Goal: Information Seeking & Learning: Learn about a topic

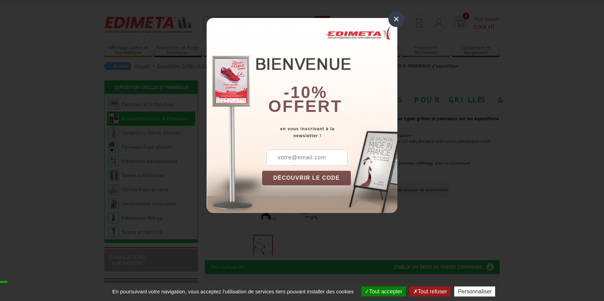
scroll to position [9, 0]
click at [395, 17] on div "×" at bounding box center [397, 19] width 16 height 16
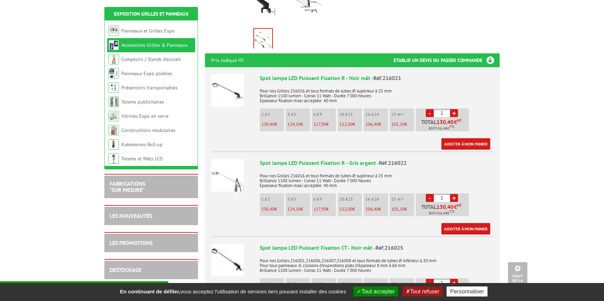
scroll to position [217, 0]
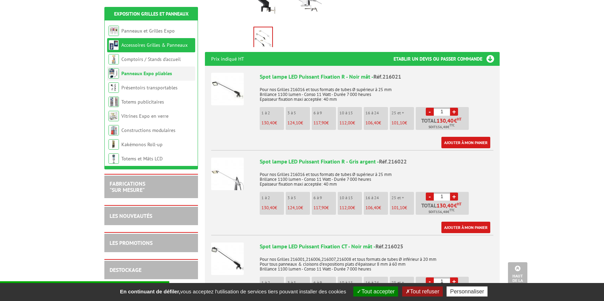
click at [130, 71] on link "Panneaux Expo pliables" at bounding box center [146, 73] width 51 height 6
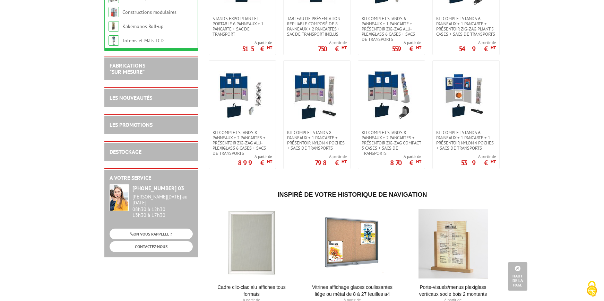
scroll to position [194, 0]
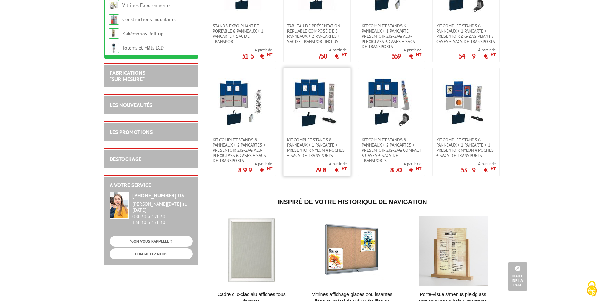
click at [301, 114] on img at bounding box center [317, 102] width 49 height 49
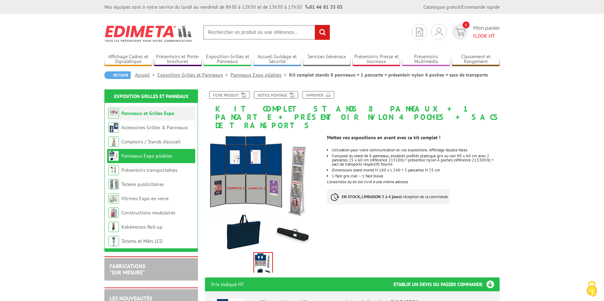
click at [153, 115] on link "Panneaux et Grilles Expo" at bounding box center [147, 113] width 53 height 6
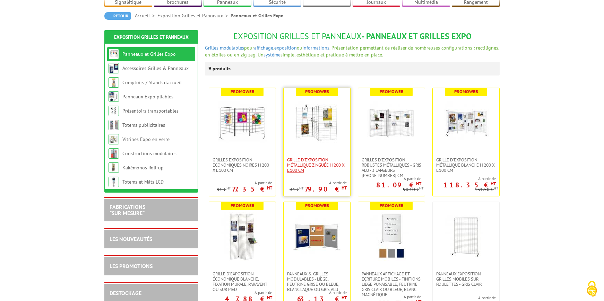
scroll to position [59, 0]
click at [156, 154] on link "Constructions modulaires" at bounding box center [149, 154] width 54 height 6
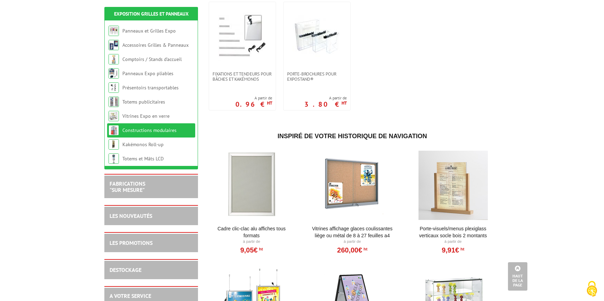
scroll to position [420, 0]
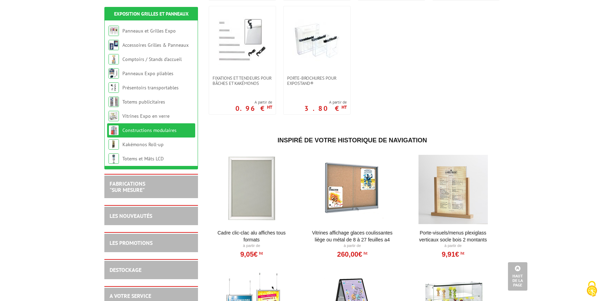
click at [157, 270] on div "DESTOCKAGE" at bounding box center [151, 270] width 83 height 8
click at [135, 267] on link "DESTOCKAGE" at bounding box center [126, 270] width 32 height 7
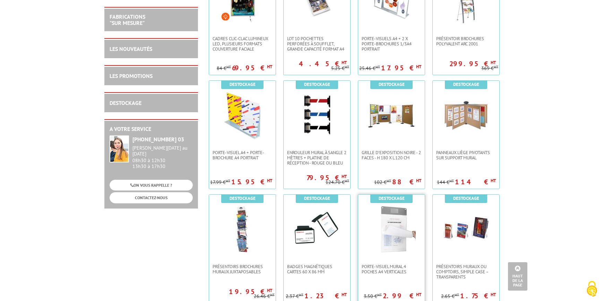
scroll to position [962, 0]
click at [378, 135] on img at bounding box center [391, 115] width 49 height 49
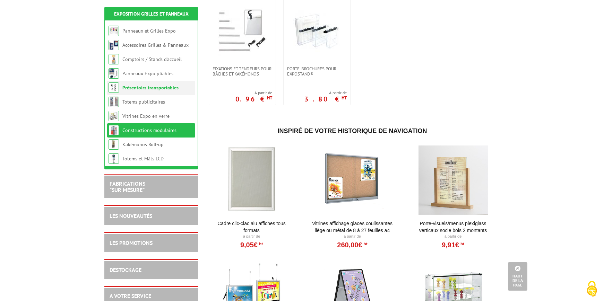
click at [150, 87] on link "Présentoirs transportables" at bounding box center [150, 88] width 56 height 6
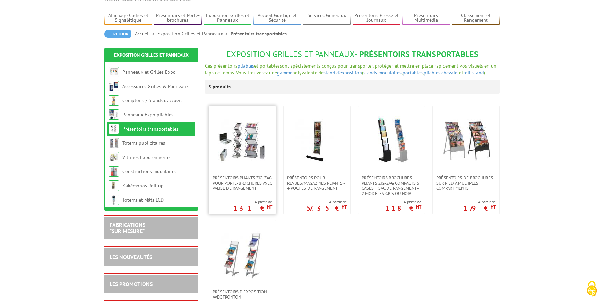
scroll to position [37, 0]
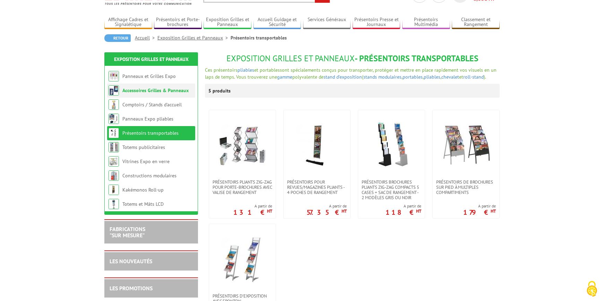
click at [145, 88] on link "Accessoires Grilles & Panneaux" at bounding box center [155, 90] width 66 height 6
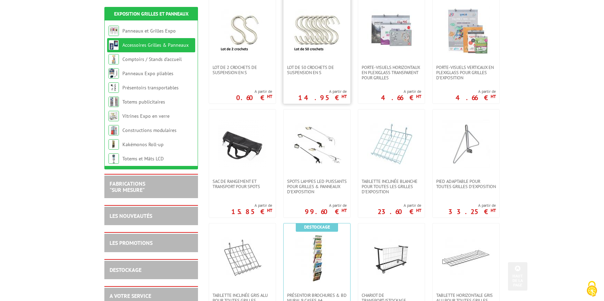
scroll to position [164, 0]
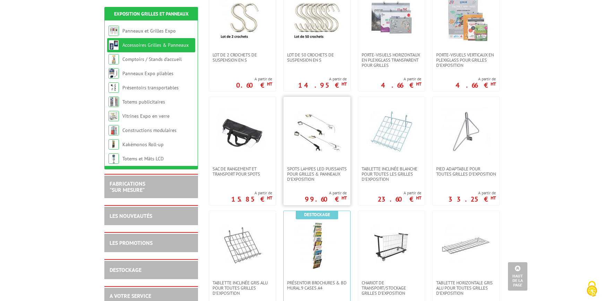
click at [313, 151] on img at bounding box center [317, 132] width 49 height 49
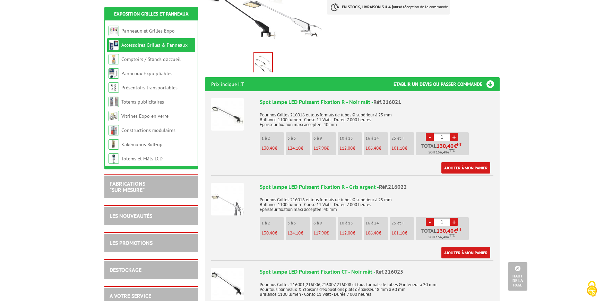
scroll to position [201, 0]
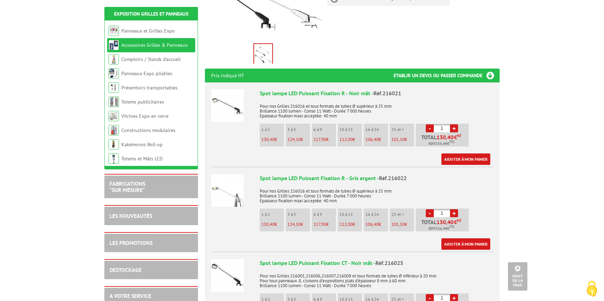
click at [319, 125] on li "6 à 9 117,90 €" at bounding box center [324, 135] width 24 height 23
click at [323, 127] on li "6 à 9 117,90 €" at bounding box center [324, 135] width 24 height 23
click at [301, 137] on p "124,10 €" at bounding box center [299, 139] width 23 height 5
click at [455, 125] on link "+" at bounding box center [454, 129] width 8 height 8
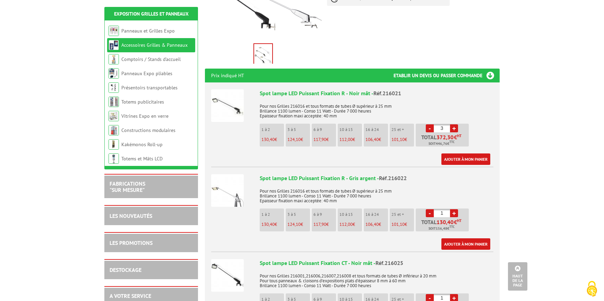
click at [455, 125] on link "+" at bounding box center [454, 129] width 8 height 8
type input "4"
